Goal: Book appointment/travel/reservation

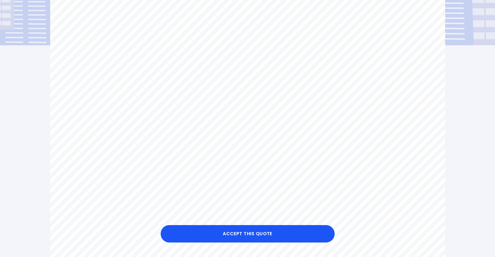
scroll to position [124, 0]
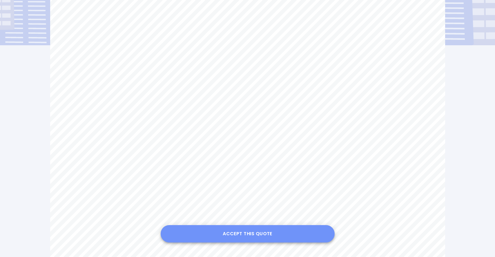
click at [240, 232] on button "Accept this Quote" at bounding box center [248, 233] width 174 height 17
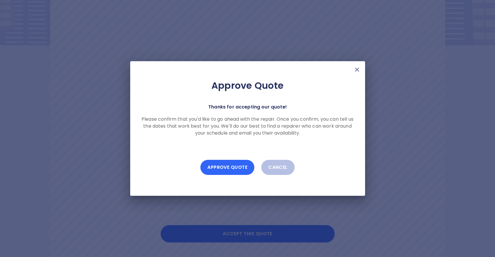
click at [239, 167] on button "Approve Quote" at bounding box center [227, 167] width 54 height 15
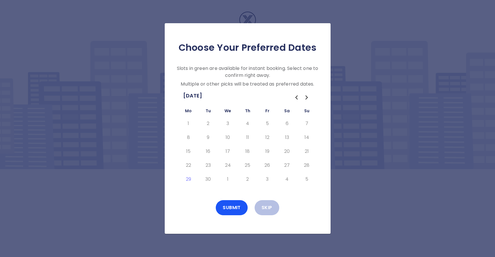
click at [306, 97] on icon "Go to the Next Month" at bounding box center [306, 97] width 7 height 7
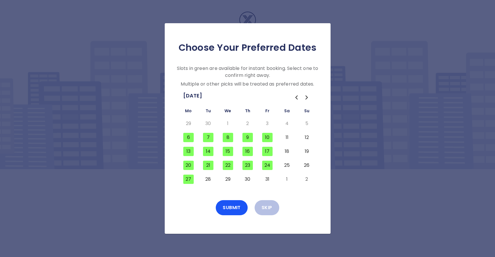
click at [296, 97] on icon "Go to the Previous Month" at bounding box center [296, 97] width 2 height 3
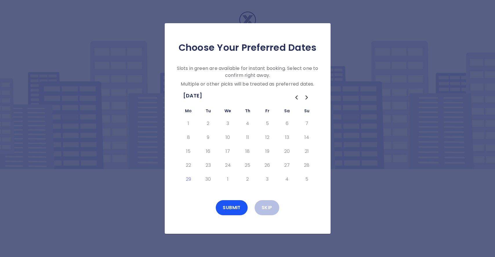
click at [306, 97] on icon "Go to the Next Month" at bounding box center [306, 97] width 7 height 7
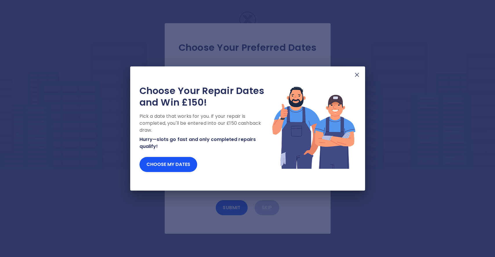
click at [357, 73] on img at bounding box center [356, 74] width 7 height 7
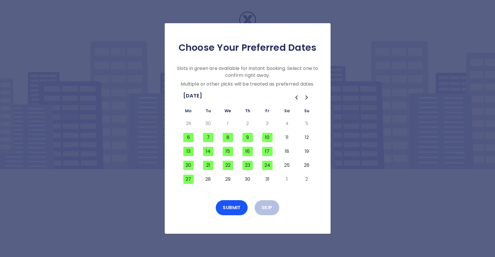
click at [189, 150] on button "13" at bounding box center [188, 151] width 10 height 9
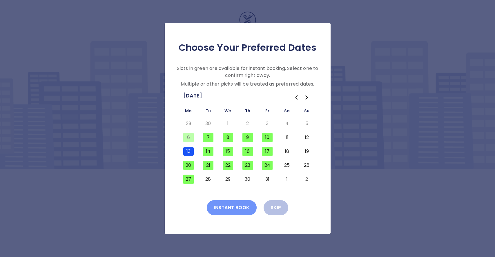
click at [234, 208] on button "Instant Book" at bounding box center [232, 207] width 50 height 15
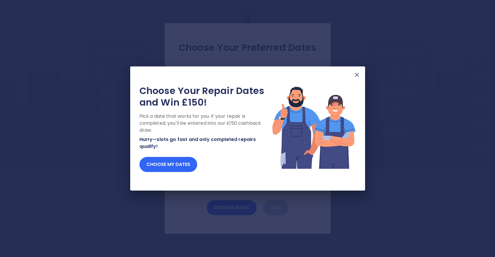
click at [164, 164] on button "Choose my dates" at bounding box center [168, 164] width 58 height 15
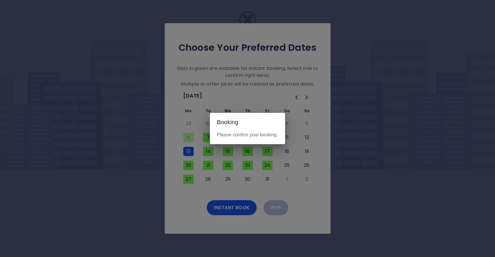
click at [106, 151] on div "Booking Please confirm your booking." at bounding box center [247, 128] width 495 height 257
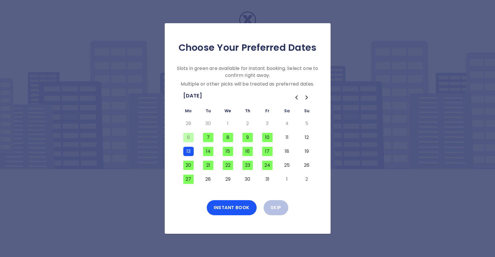
click at [188, 151] on button "13" at bounding box center [188, 151] width 10 height 9
click at [188, 152] on button "13" at bounding box center [188, 151] width 10 height 9
click at [189, 152] on button "13" at bounding box center [188, 151] width 10 height 9
click at [236, 208] on button "Instant Book" at bounding box center [232, 207] width 50 height 15
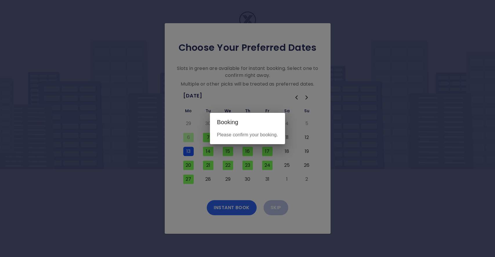
click at [236, 208] on div "Booking Please confirm your booking." at bounding box center [247, 128] width 495 height 257
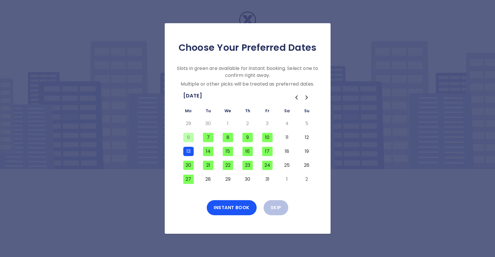
click at [191, 151] on button "13" at bounding box center [188, 151] width 10 height 9
click at [188, 151] on button "13" at bounding box center [188, 151] width 10 height 9
click at [233, 209] on button "Instant Book" at bounding box center [232, 207] width 50 height 15
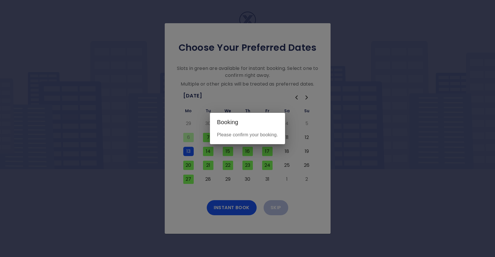
click at [252, 136] on p "Please confirm your booking." at bounding box center [247, 134] width 61 height 7
click at [229, 208] on div "Booking Please confirm your booking." at bounding box center [247, 128] width 495 height 257
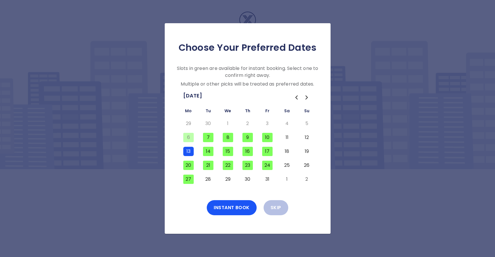
click at [210, 153] on button "14" at bounding box center [208, 151] width 10 height 9
click at [232, 207] on button "Submit" at bounding box center [232, 207] width 32 height 15
